Goal: Information Seeking & Learning: Learn about a topic

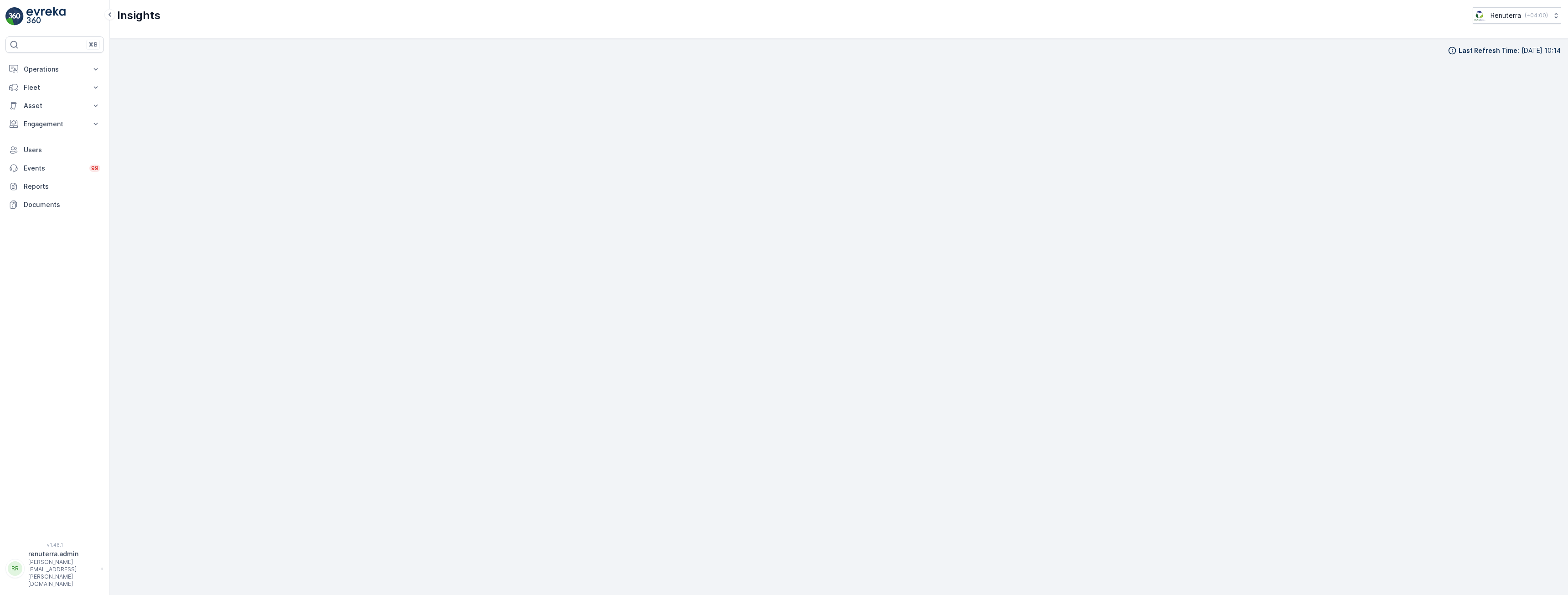
scroll to position [18, 0]
click at [38, 122] on p "Engagement" at bounding box center [55, 124] width 62 height 9
click at [35, 136] on p "Insights" at bounding box center [35, 139] width 23 height 9
click at [44, 157] on link "Entities" at bounding box center [61, 152] width 85 height 13
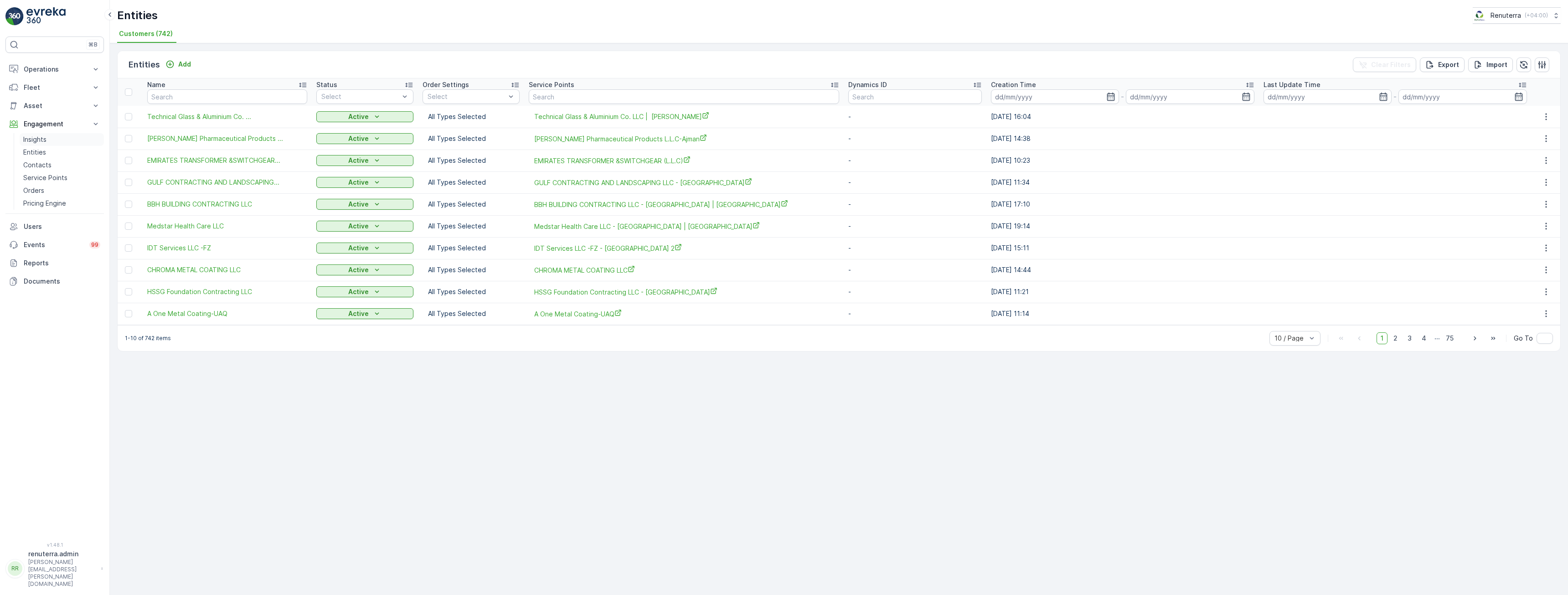
click at [54, 139] on link "Insights" at bounding box center [61, 139] width 85 height 13
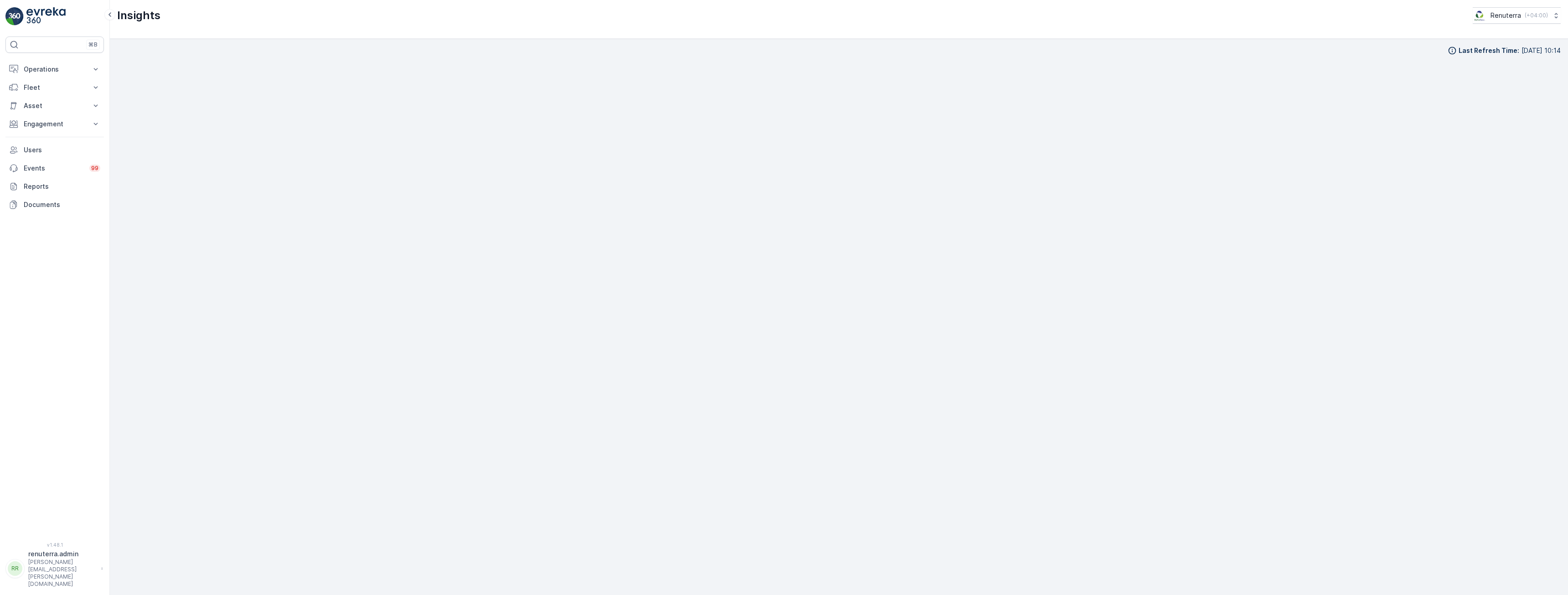
scroll to position [18, 0]
click at [43, 132] on button "Engagement" at bounding box center [55, 124] width 99 height 18
click at [41, 144] on p "Insights" at bounding box center [35, 139] width 23 height 9
click at [44, 124] on p "Engagement" at bounding box center [55, 124] width 62 height 9
click at [29, 135] on p "Insights" at bounding box center [35, 139] width 23 height 9
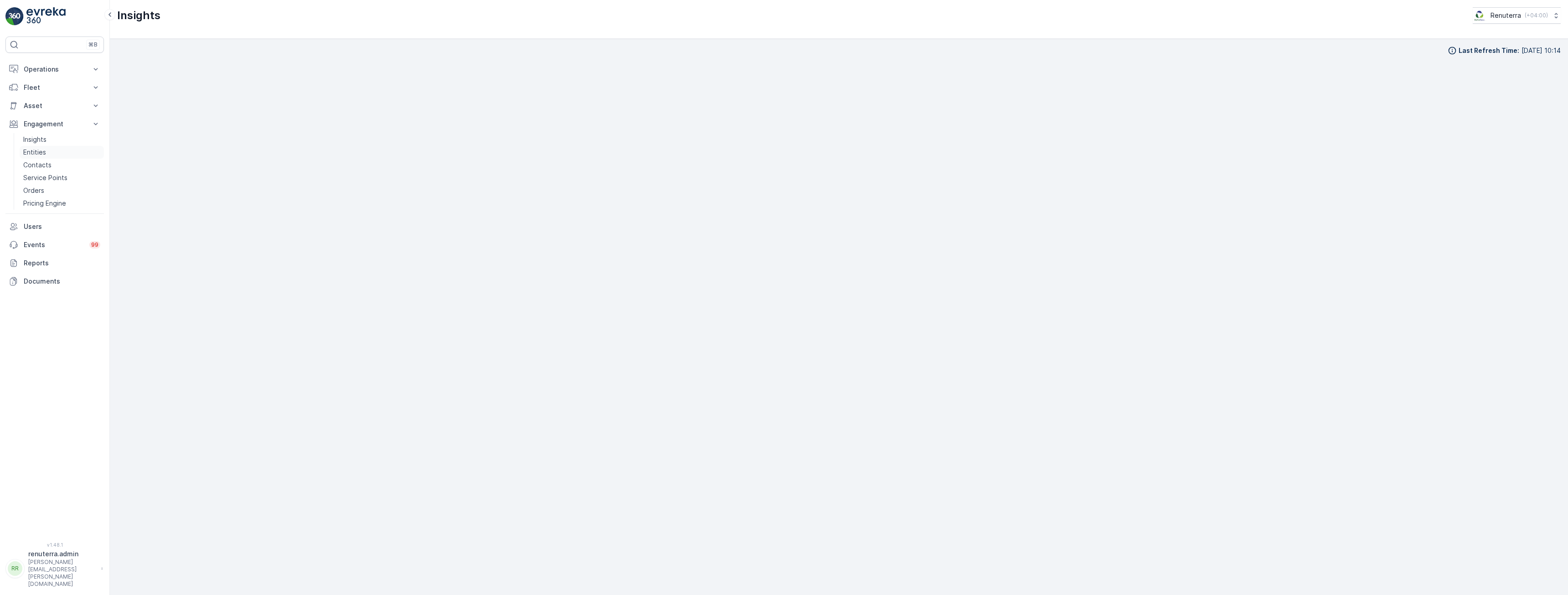
click at [30, 150] on p "Entities" at bounding box center [34, 152] width 23 height 9
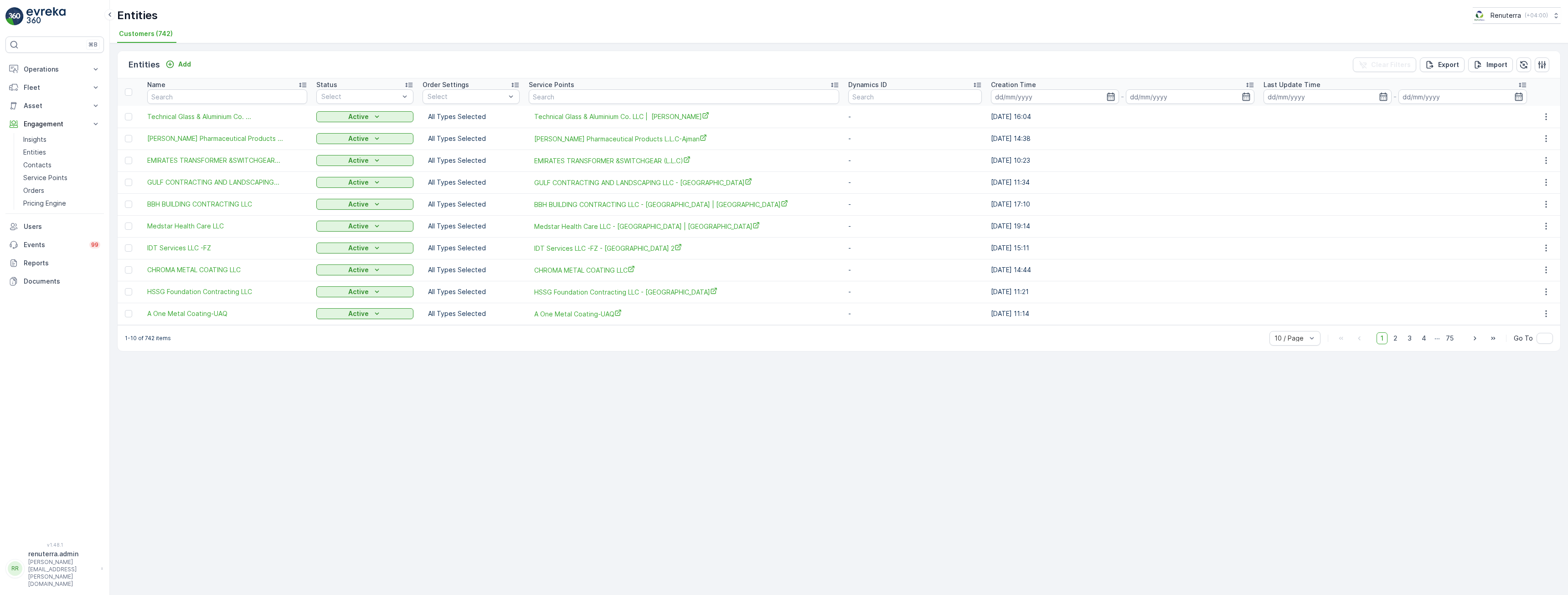
click at [146, 343] on div "1-10 of 742 items 10 / Page 1 2 3 4 ... 75 Go To" at bounding box center [839, 338] width 1443 height 26
drag, startPoint x: 155, startPoint y: 337, endPoint x: 148, endPoint y: 342, distance: 8.6
click at [137, 338] on p "1-10 of 742 items" at bounding box center [148, 339] width 46 height 7
click at [200, 347] on div "1-10 of 742 items 10 / Page 1 2 3 4 ... 75 Go To" at bounding box center [839, 338] width 1443 height 26
click at [250, 347] on div "1-10 of 742 items 10 / Page 1 2 3 4 ... 75 Go To" at bounding box center [839, 338] width 1443 height 26
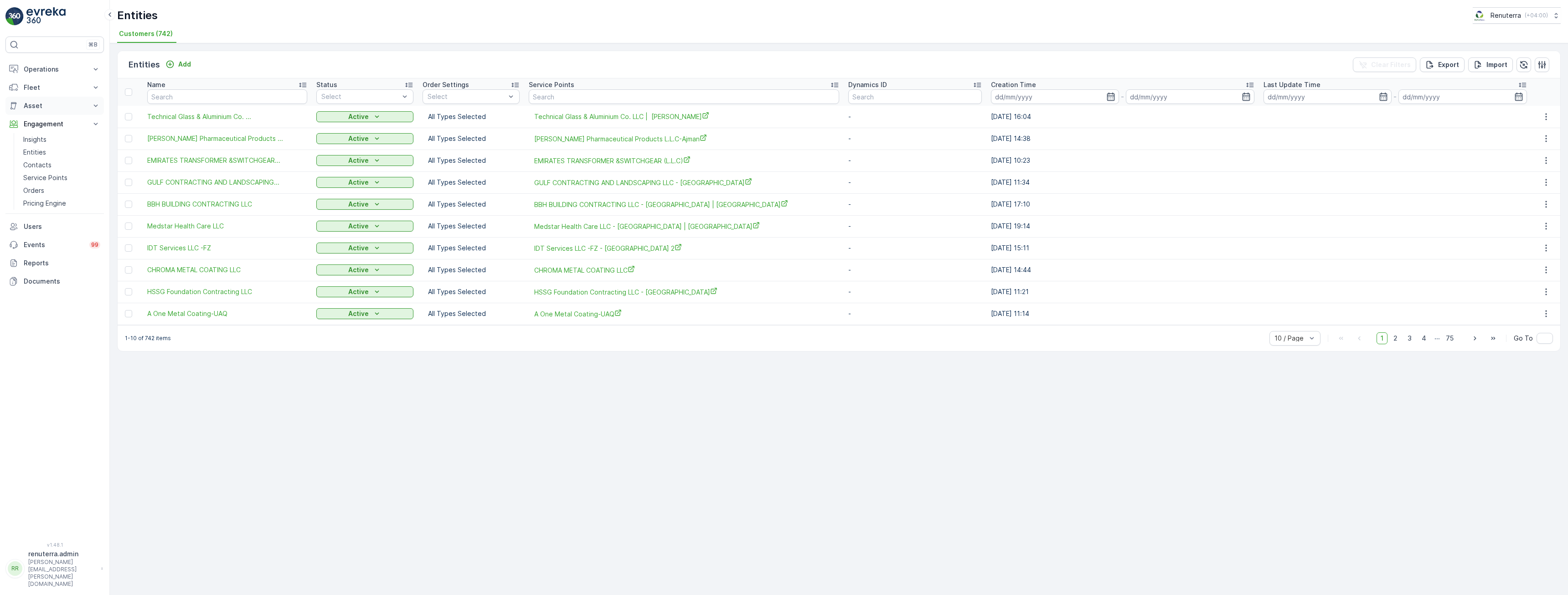
click at [44, 105] on p "Asset" at bounding box center [55, 105] width 62 height 9
click at [44, 120] on link "Assets" at bounding box center [61, 121] width 85 height 13
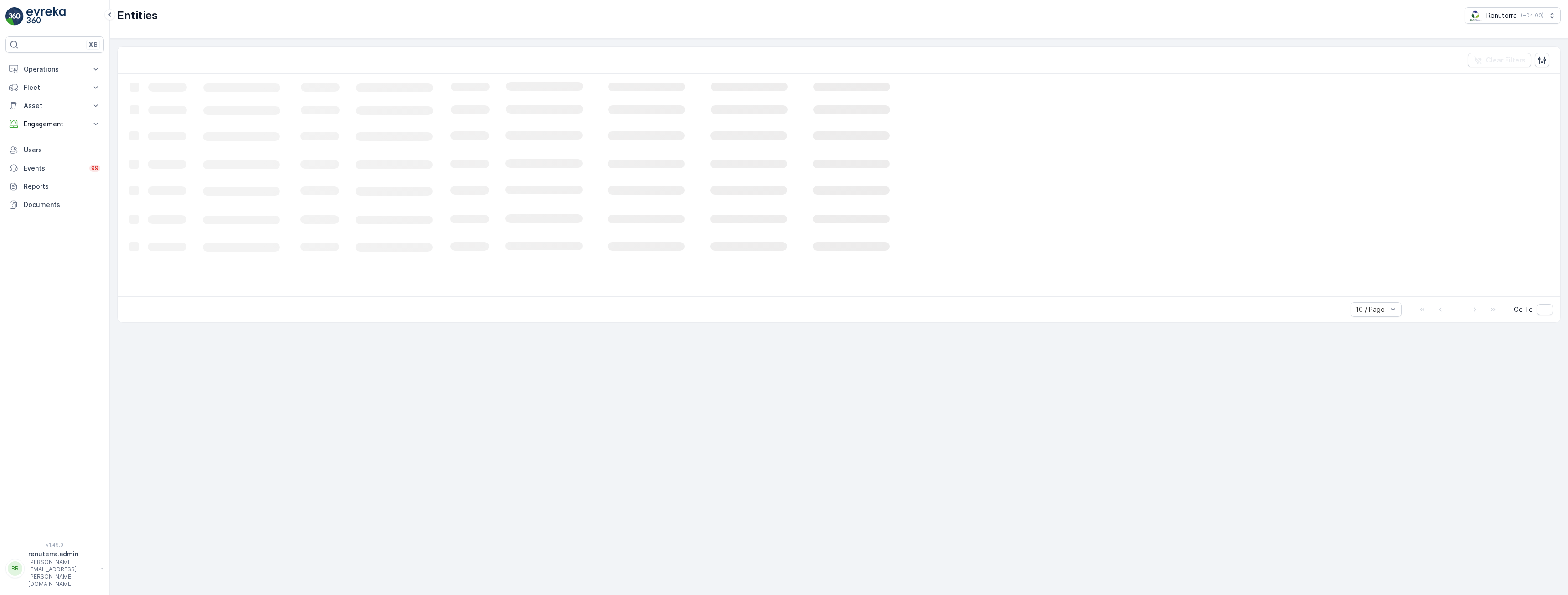
click at [260, 203] on icon "Loading..." at bounding box center [555, 184] width 875 height 221
click at [64, 119] on p "Engagement" at bounding box center [55, 124] width 62 height 9
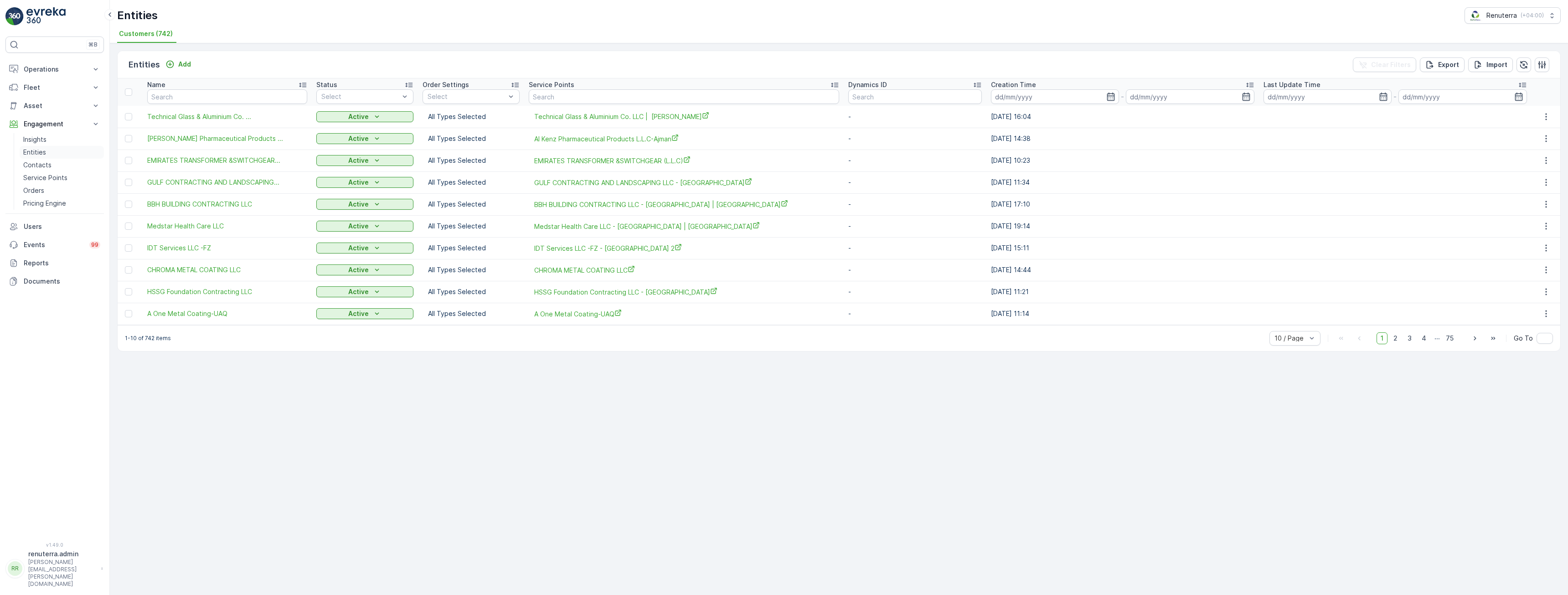
click at [32, 153] on p "Entities" at bounding box center [34, 152] width 23 height 9
click at [227, 181] on span "GULF CONTRACTING AND LANDSCAPING..." at bounding box center [213, 182] width 132 height 9
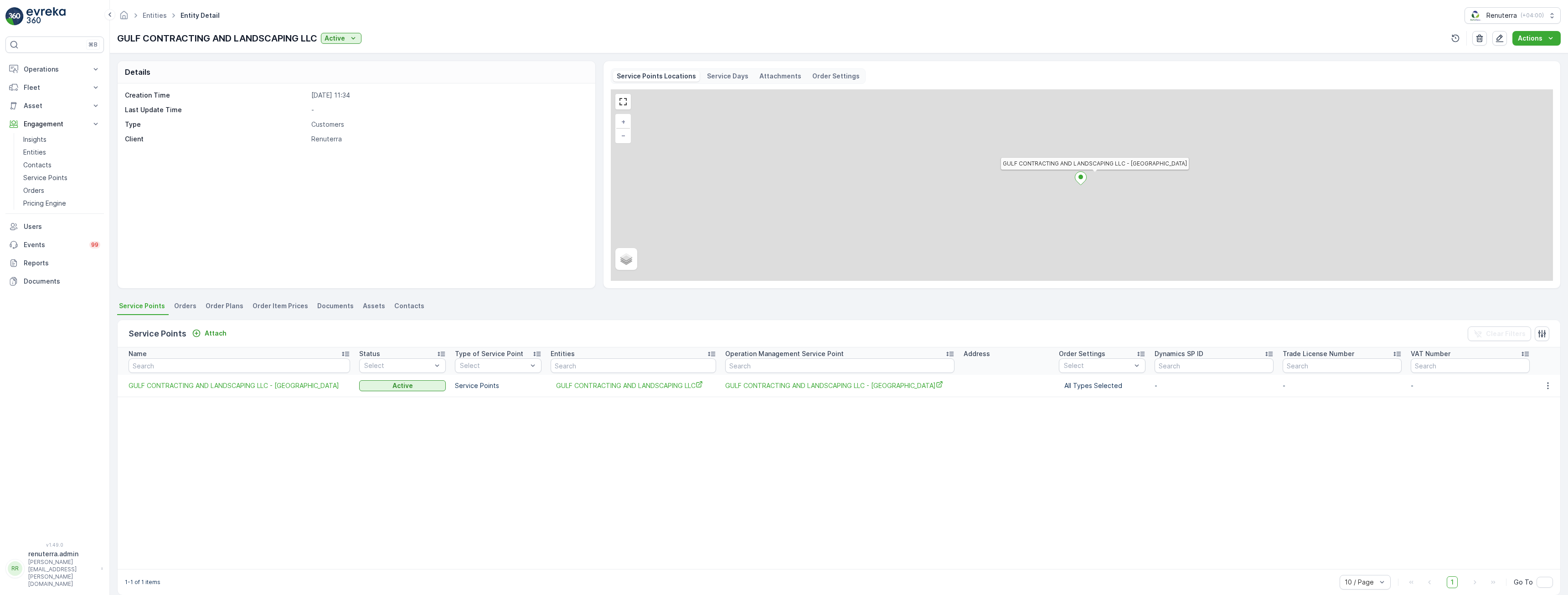
click at [175, 302] on span "Orders" at bounding box center [185, 306] width 23 height 9
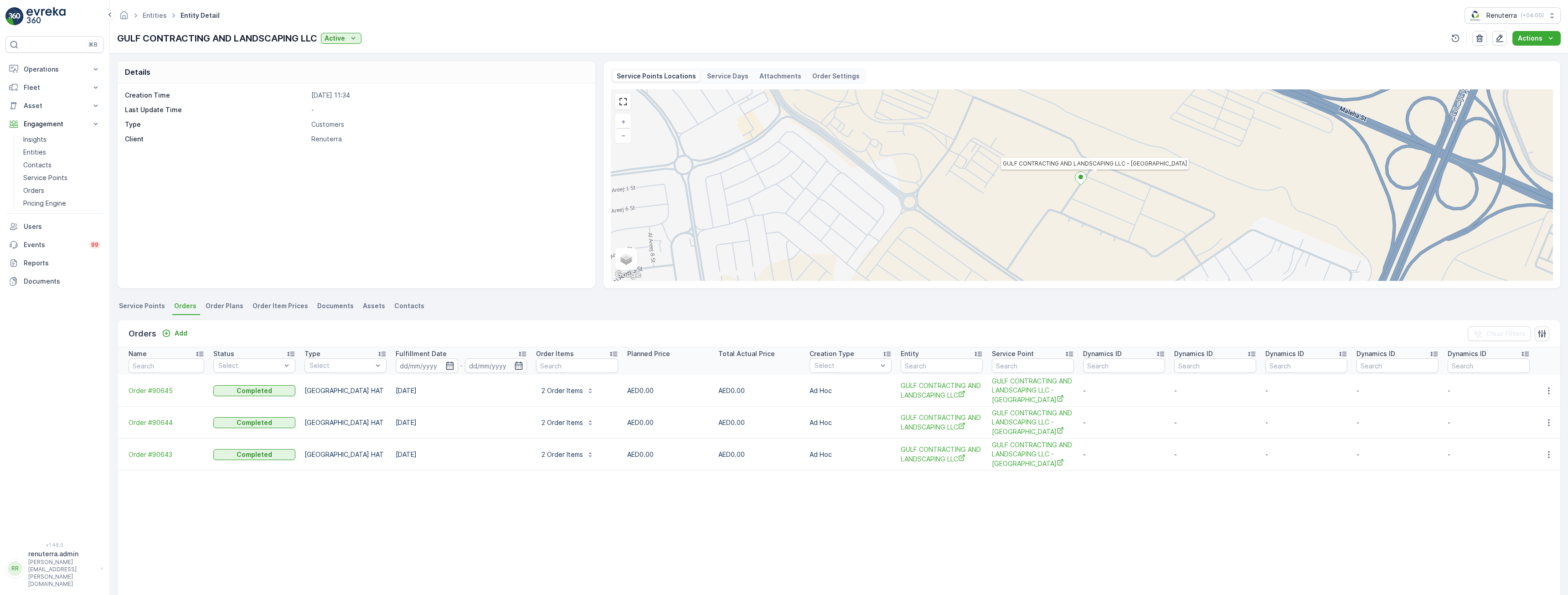
click at [232, 306] on span "Order Plans" at bounding box center [225, 306] width 38 height 9
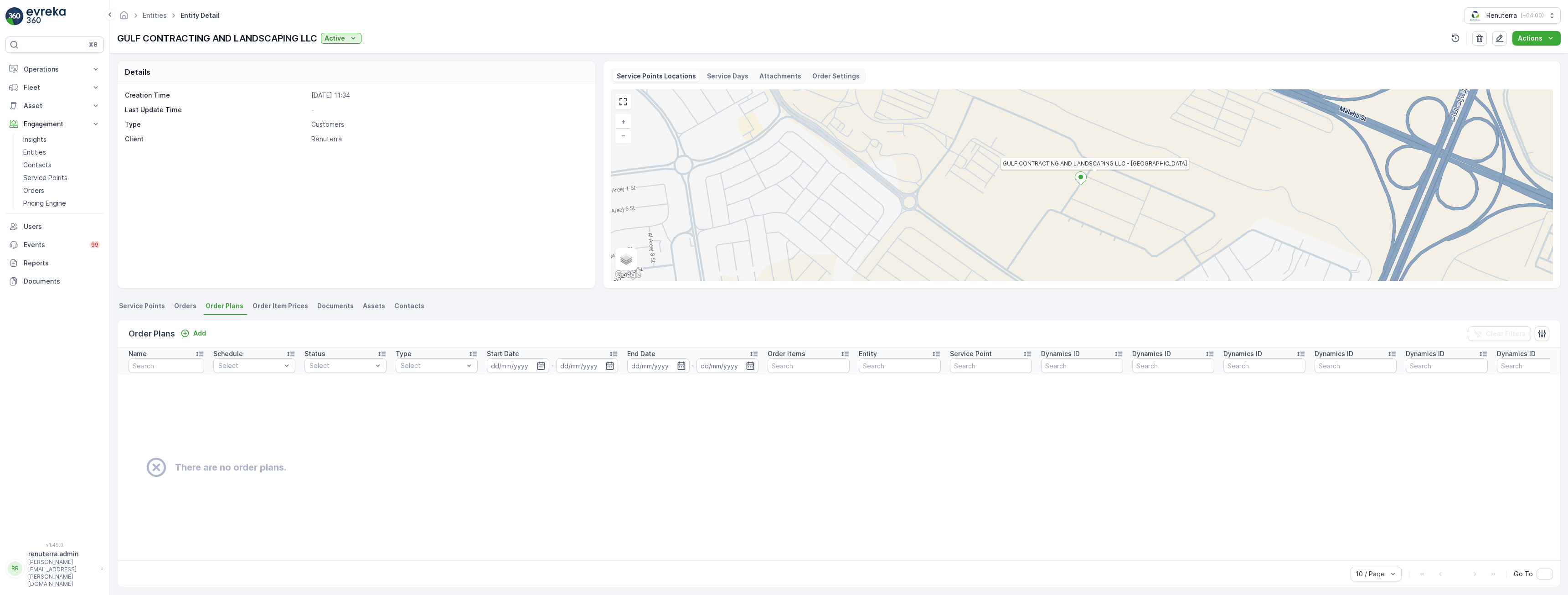
click at [139, 306] on span "Service Points" at bounding box center [142, 306] width 46 height 9
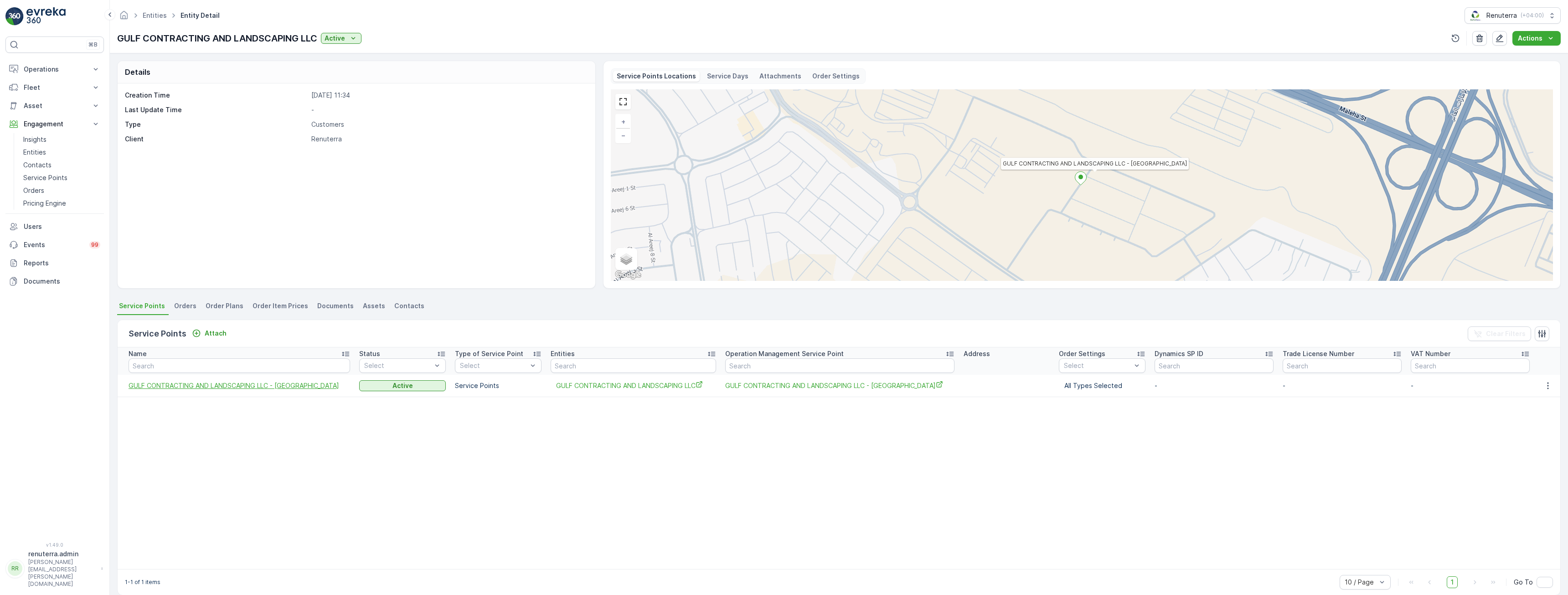
click at [175, 385] on span "GULF CONTRACTING AND LANDSCAPING LLC - [GEOGRAPHIC_DATA]" at bounding box center [239, 386] width 222 height 9
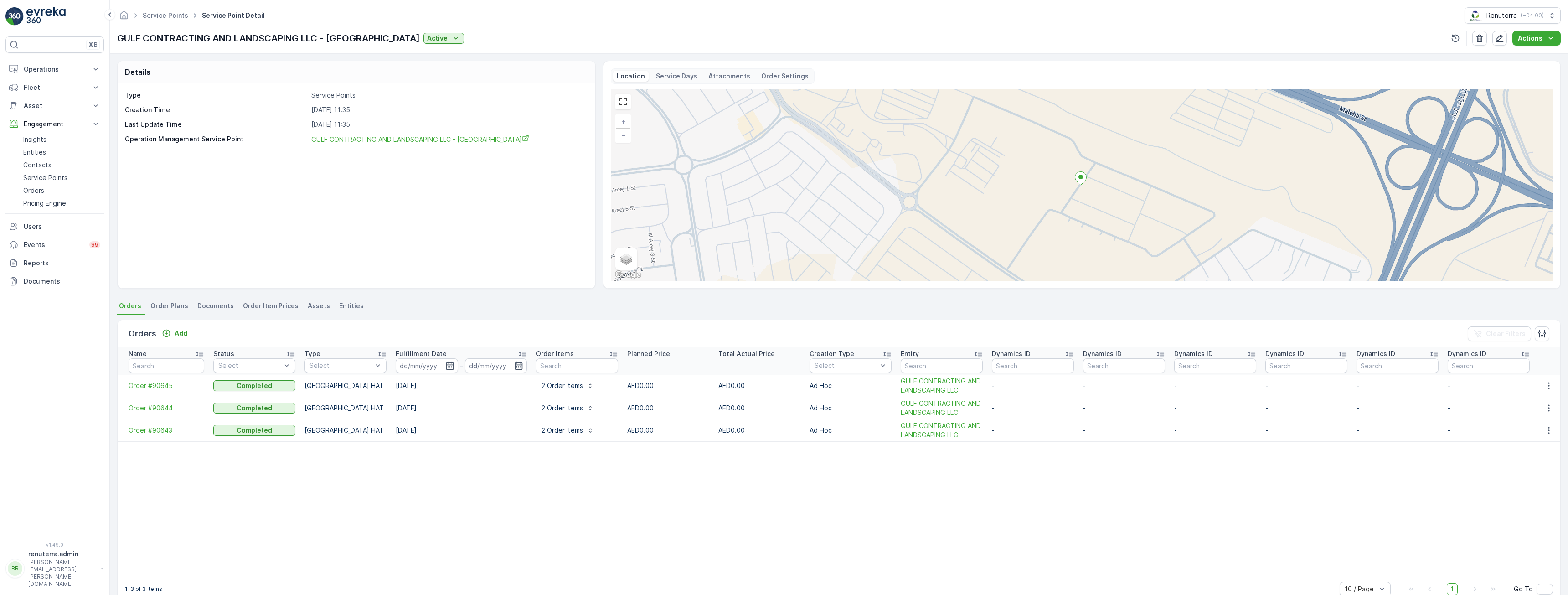
click at [177, 305] on span "Order Plans" at bounding box center [169, 306] width 38 height 9
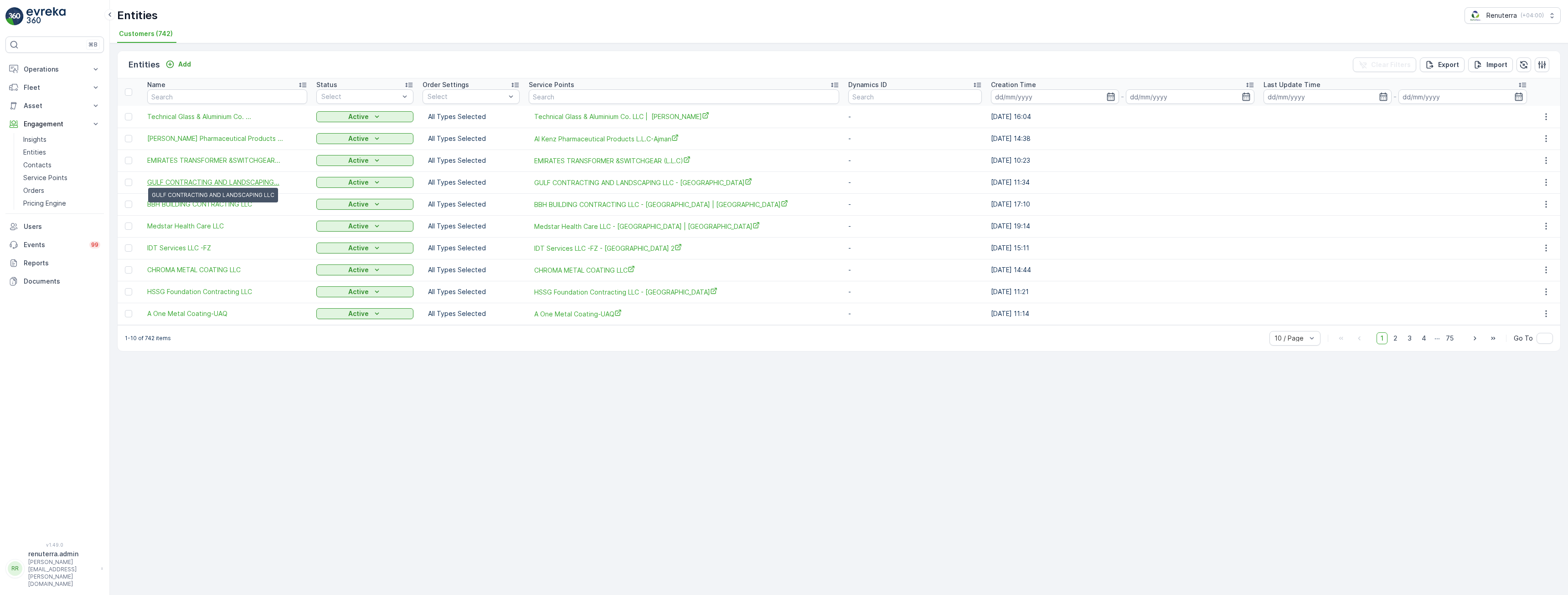
click at [203, 183] on span "GULF CONTRACTING AND LANDSCAPING..." at bounding box center [213, 182] width 132 height 9
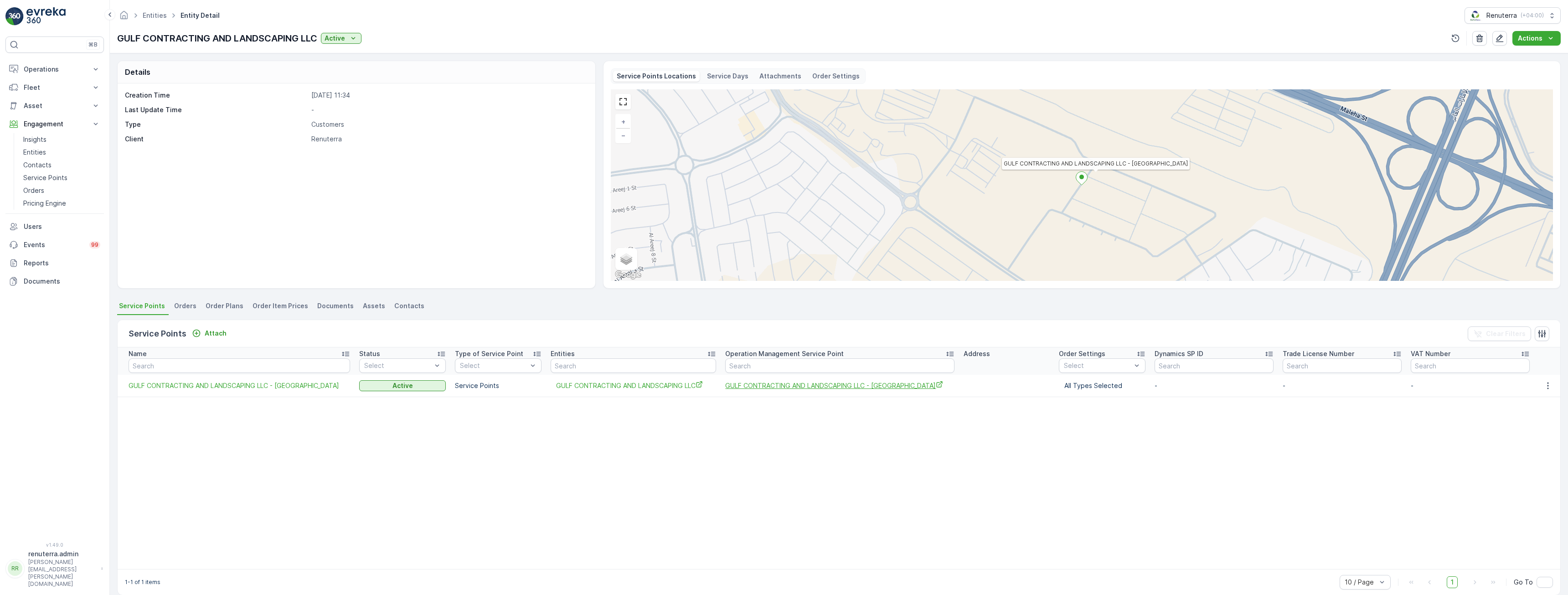
click at [805, 384] on span "GULF CONTRACTING AND LANDSCAPING LLC - [GEOGRAPHIC_DATA]" at bounding box center [839, 386] width 229 height 10
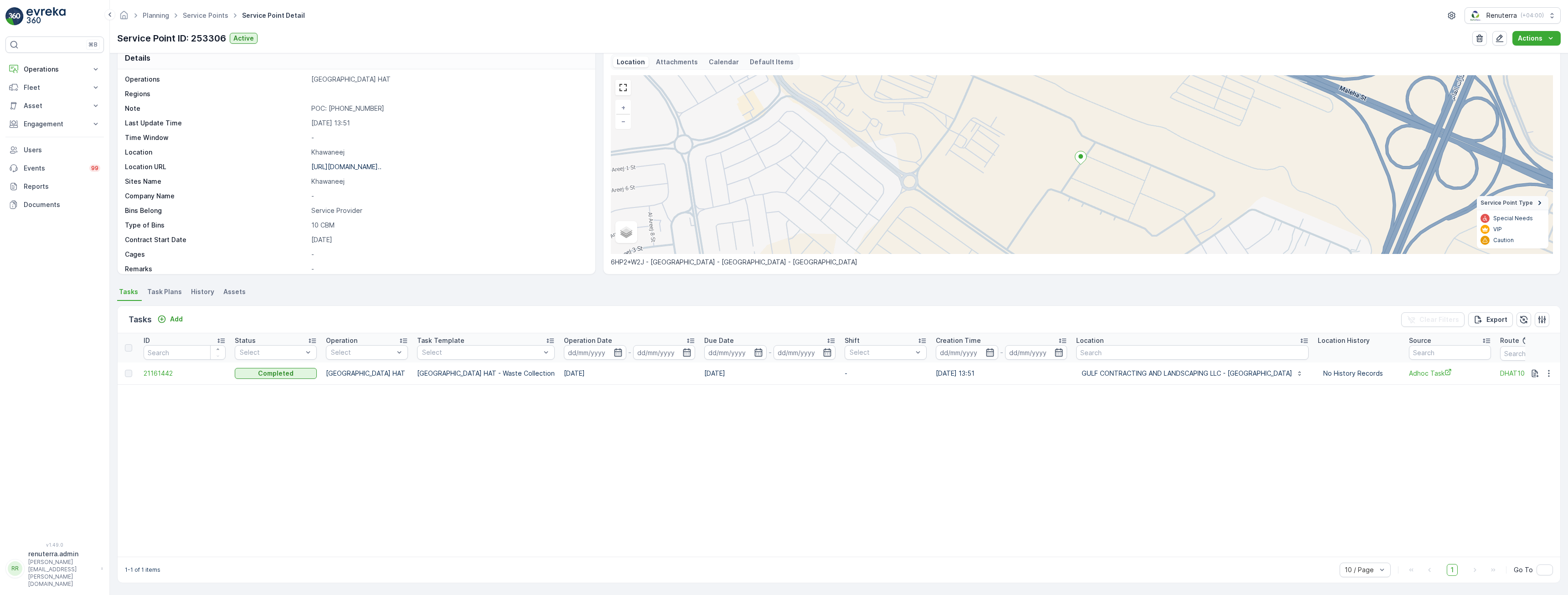
scroll to position [19, 0]
click at [172, 289] on span "Task Plans" at bounding box center [164, 292] width 35 height 9
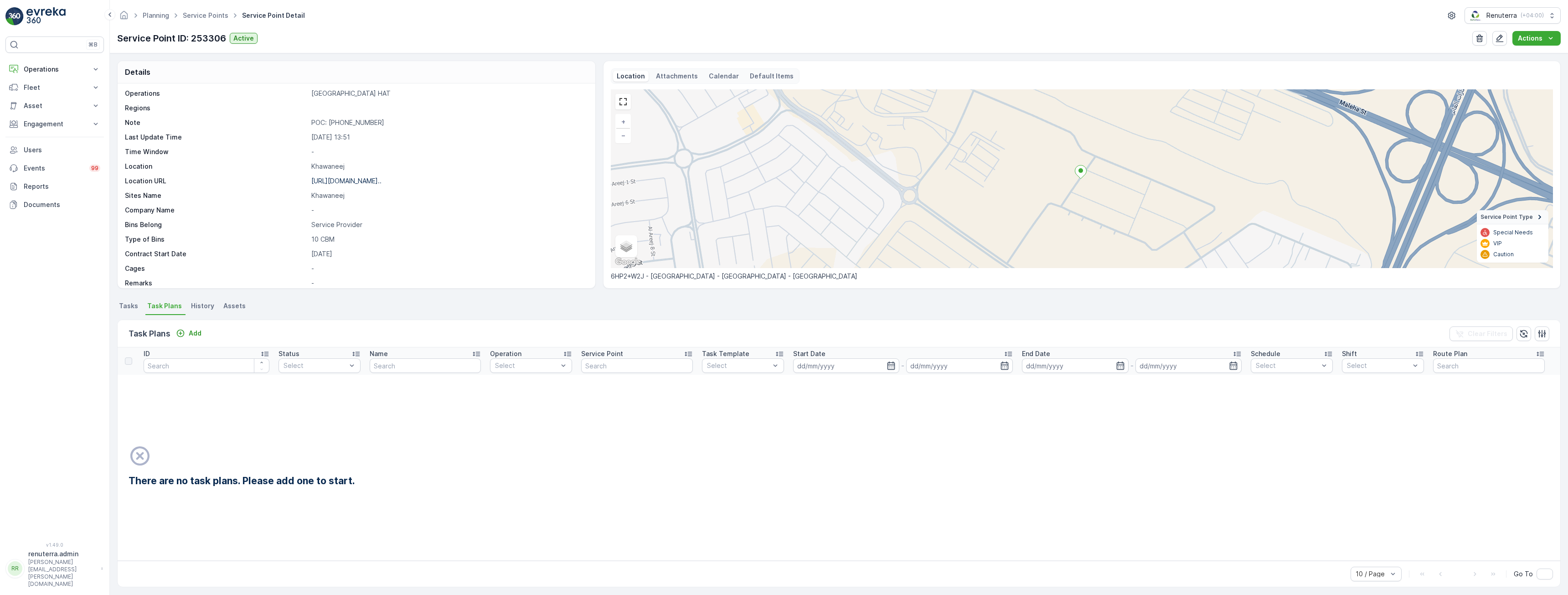
click at [436, 442] on td "There are no task plans. Please add one to start." at bounding box center [839, 468] width 1443 height 186
click at [126, 308] on span "Tasks" at bounding box center [128, 306] width 19 height 9
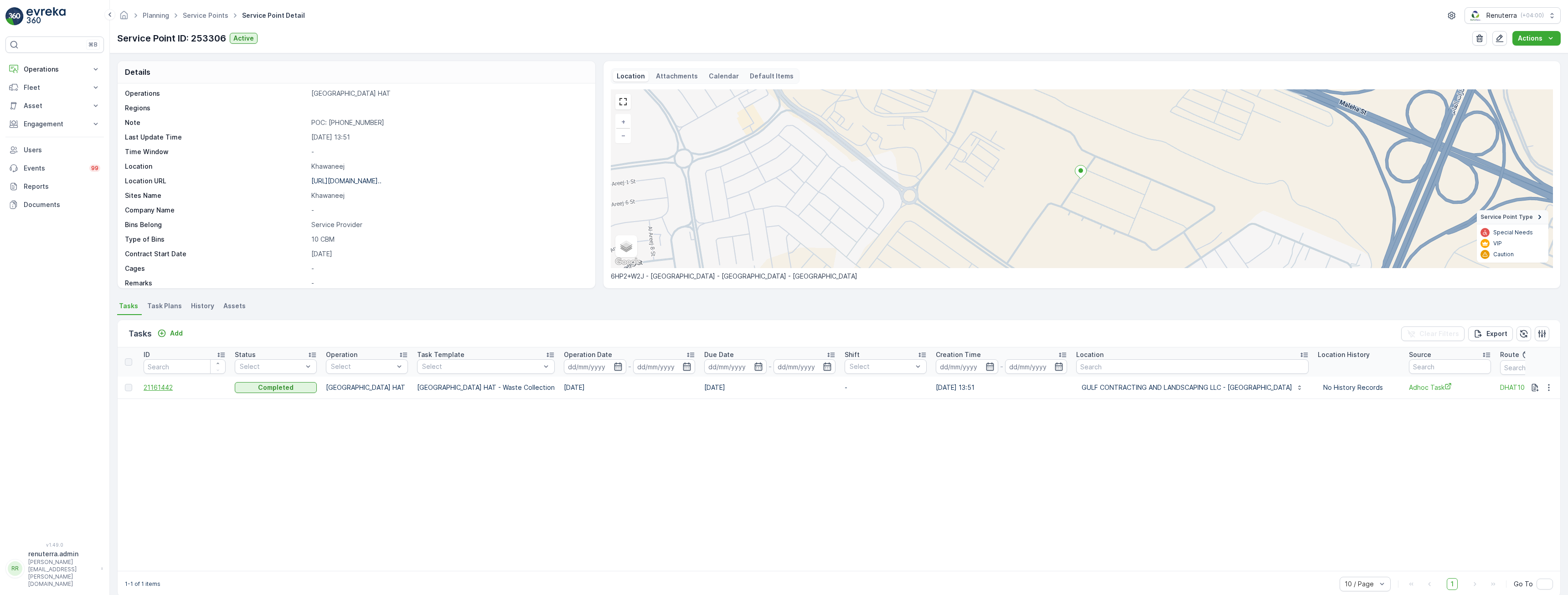
click at [163, 387] on span "21161442" at bounding box center [184, 387] width 82 height 9
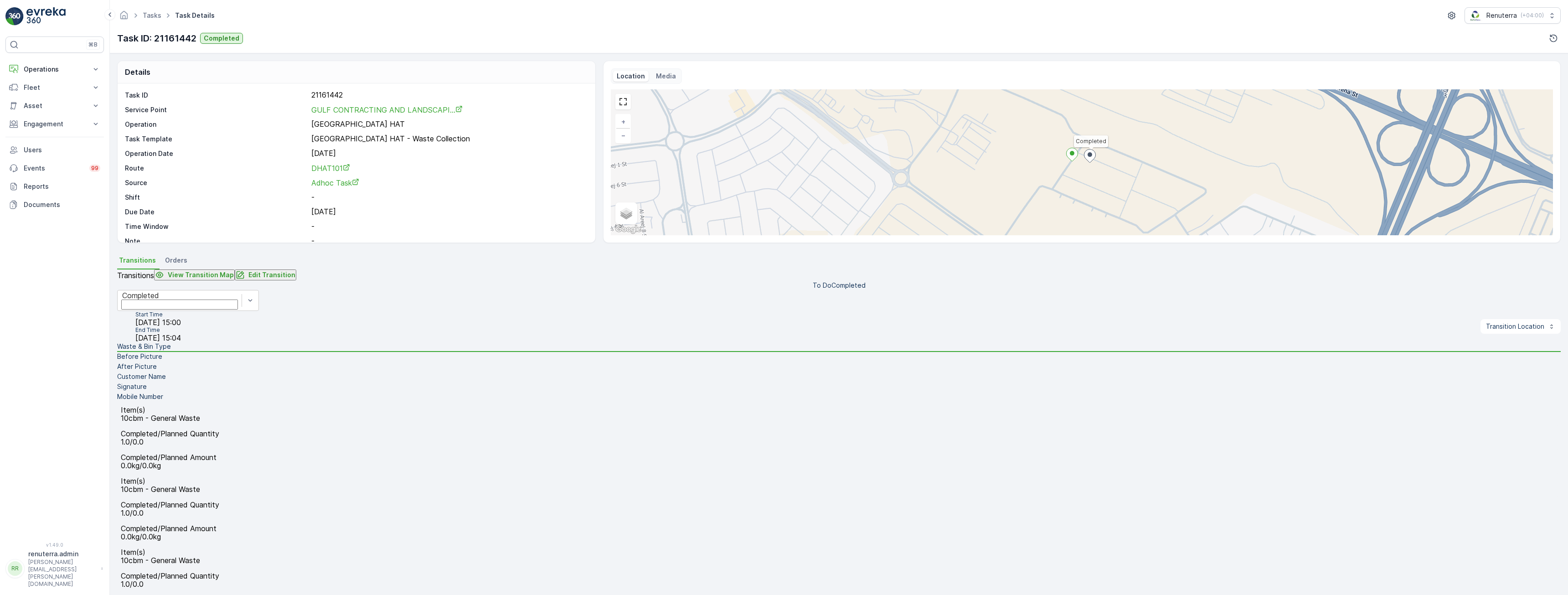
click at [189, 362] on li "Before Picture" at bounding box center [839, 357] width 1444 height 10
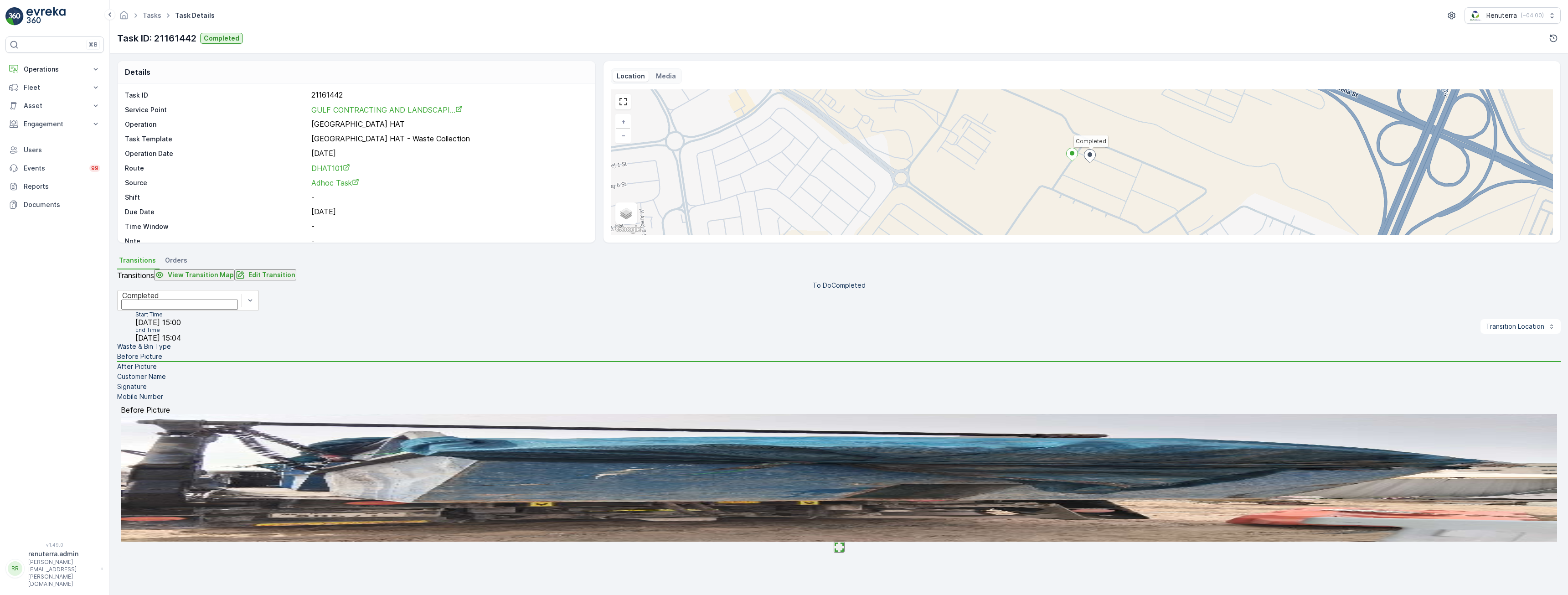
click at [180, 372] on li "After Picture" at bounding box center [839, 367] width 1444 height 10
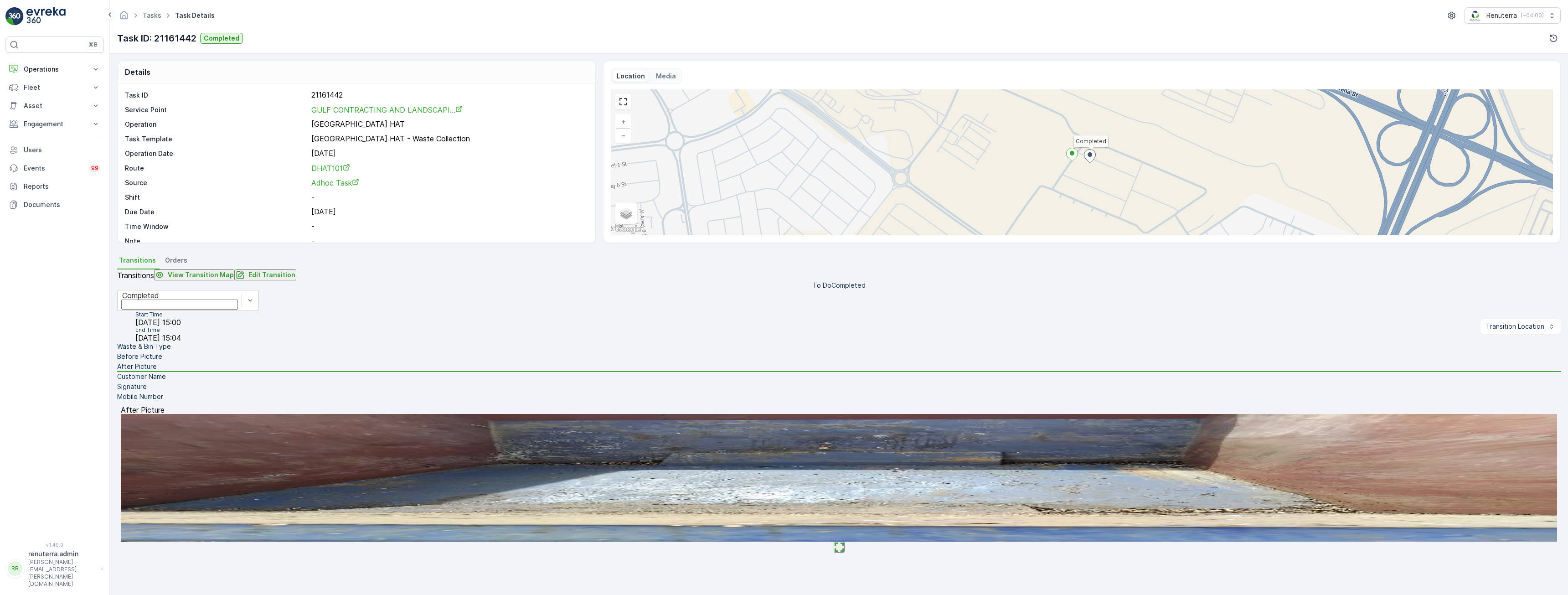
click at [166, 381] on p "Customer Name" at bounding box center [141, 376] width 49 height 9
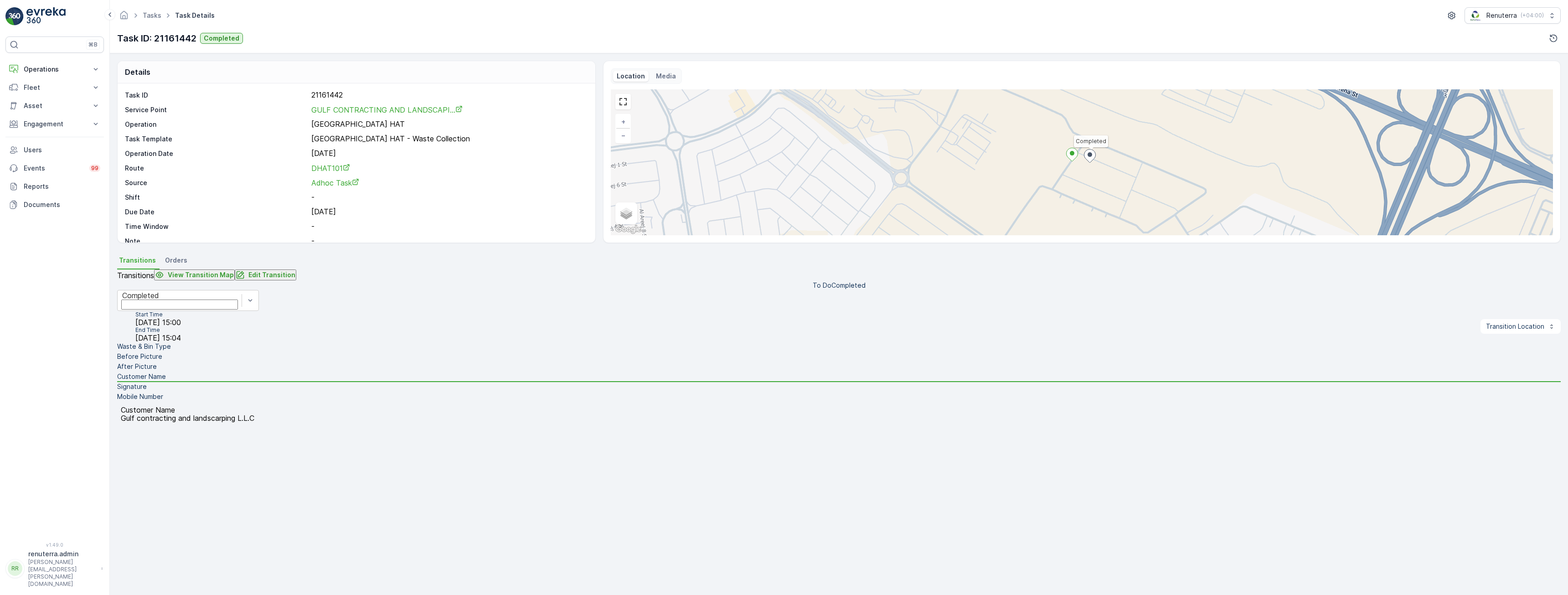
click at [180, 392] on li "Signature" at bounding box center [839, 387] width 1444 height 10
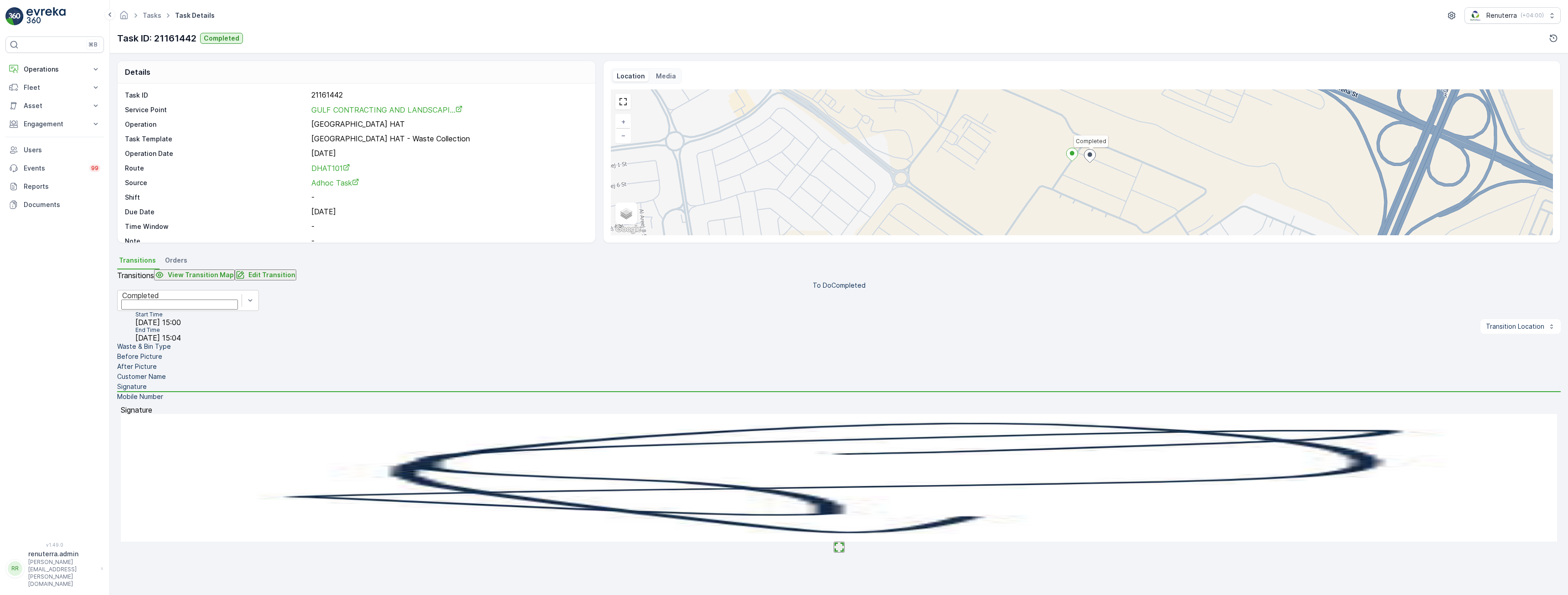
click at [163, 401] on p "Mobile Number" at bounding box center [140, 396] width 46 height 9
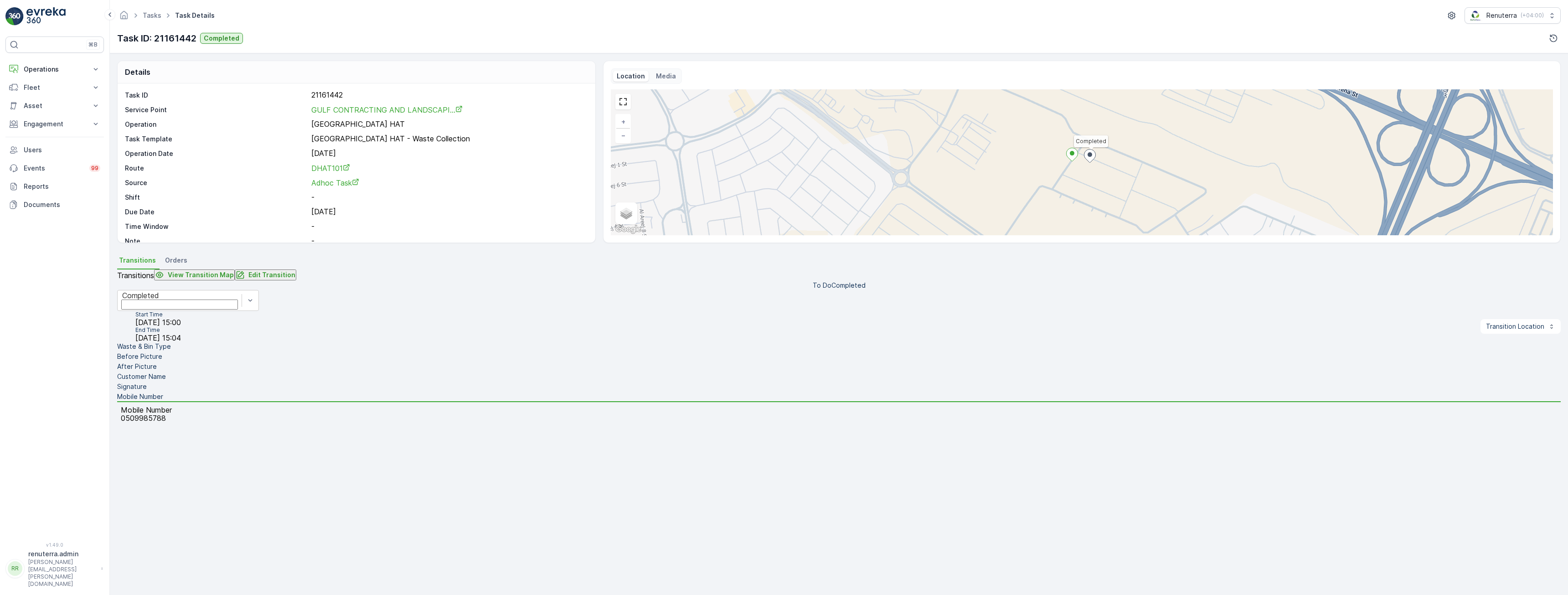
click at [175, 352] on li "Waste & Bin Type" at bounding box center [839, 347] width 1444 height 10
